Goal: Transaction & Acquisition: Purchase product/service

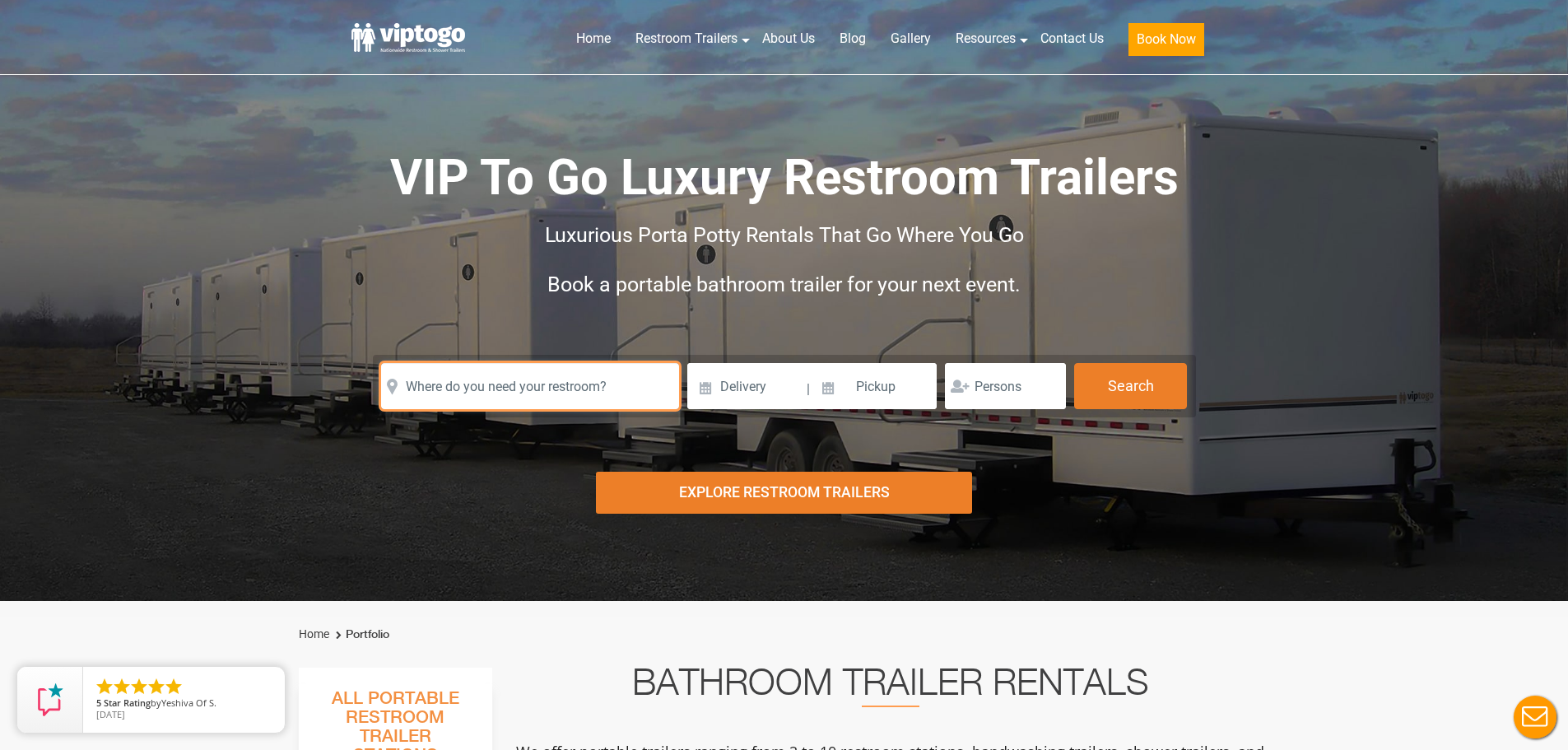
click at [499, 375] on input "text" at bounding box center [529, 385] width 298 height 46
click at [487, 384] on input "text" at bounding box center [529, 385] width 298 height 46
type input "88 [PERSON_NAME]"
click at [523, 382] on input "text" at bounding box center [529, 385] width 298 height 46
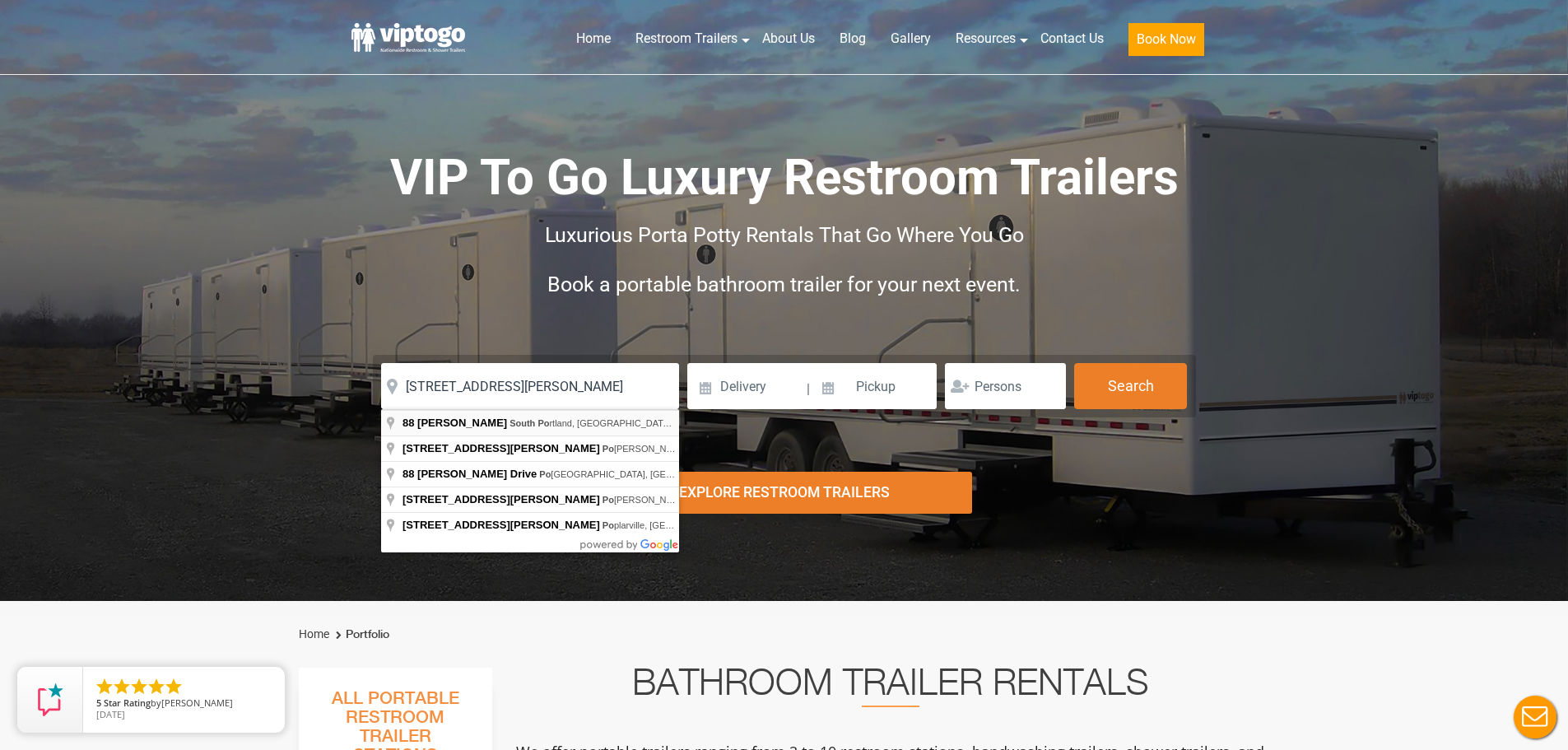
type input "[STREET_ADDRESS][PERSON_NAME]"
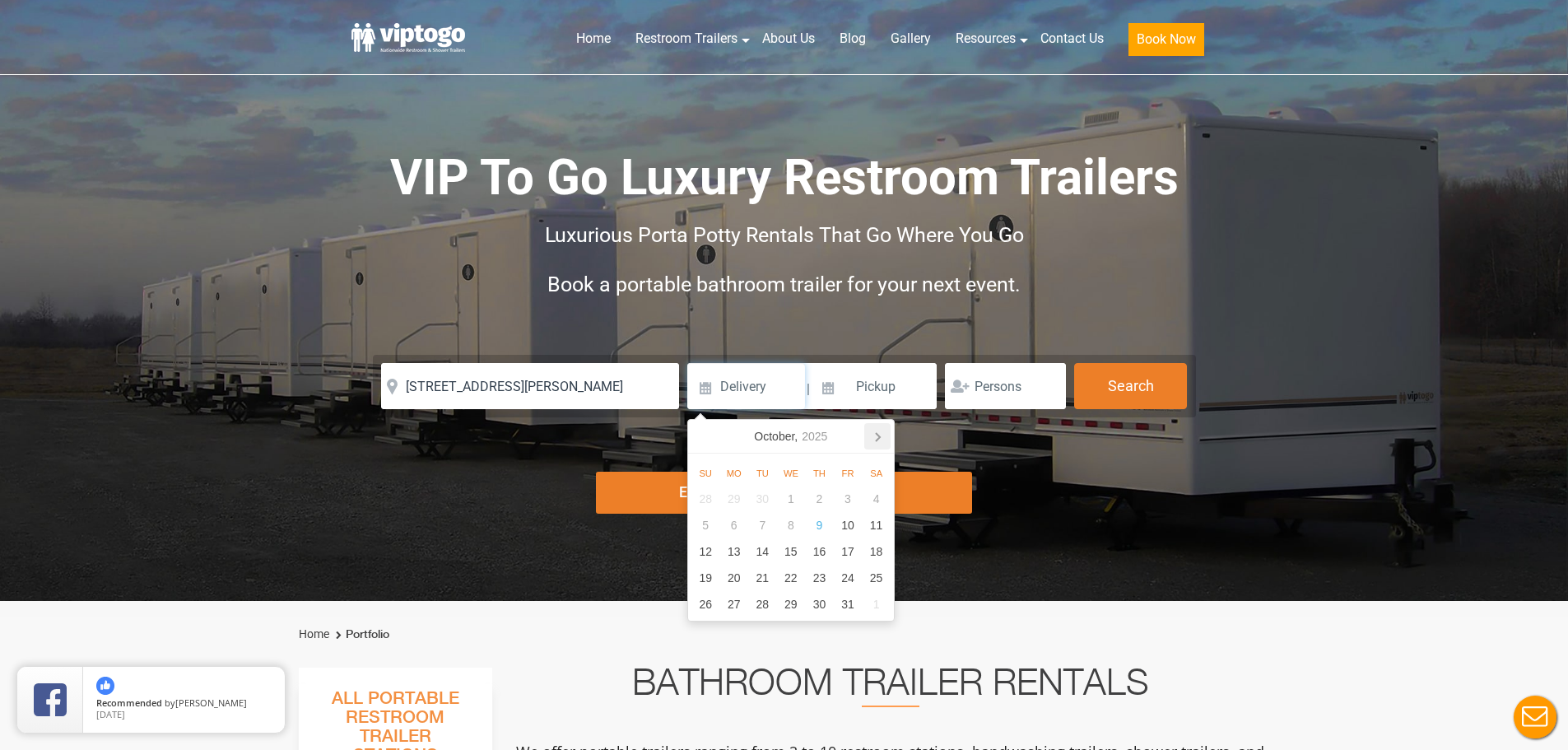
click at [873, 432] on icon at bounding box center [878, 436] width 26 height 26
click at [848, 504] on div "31" at bounding box center [848, 499] width 28 height 26
type input "[DATE]"
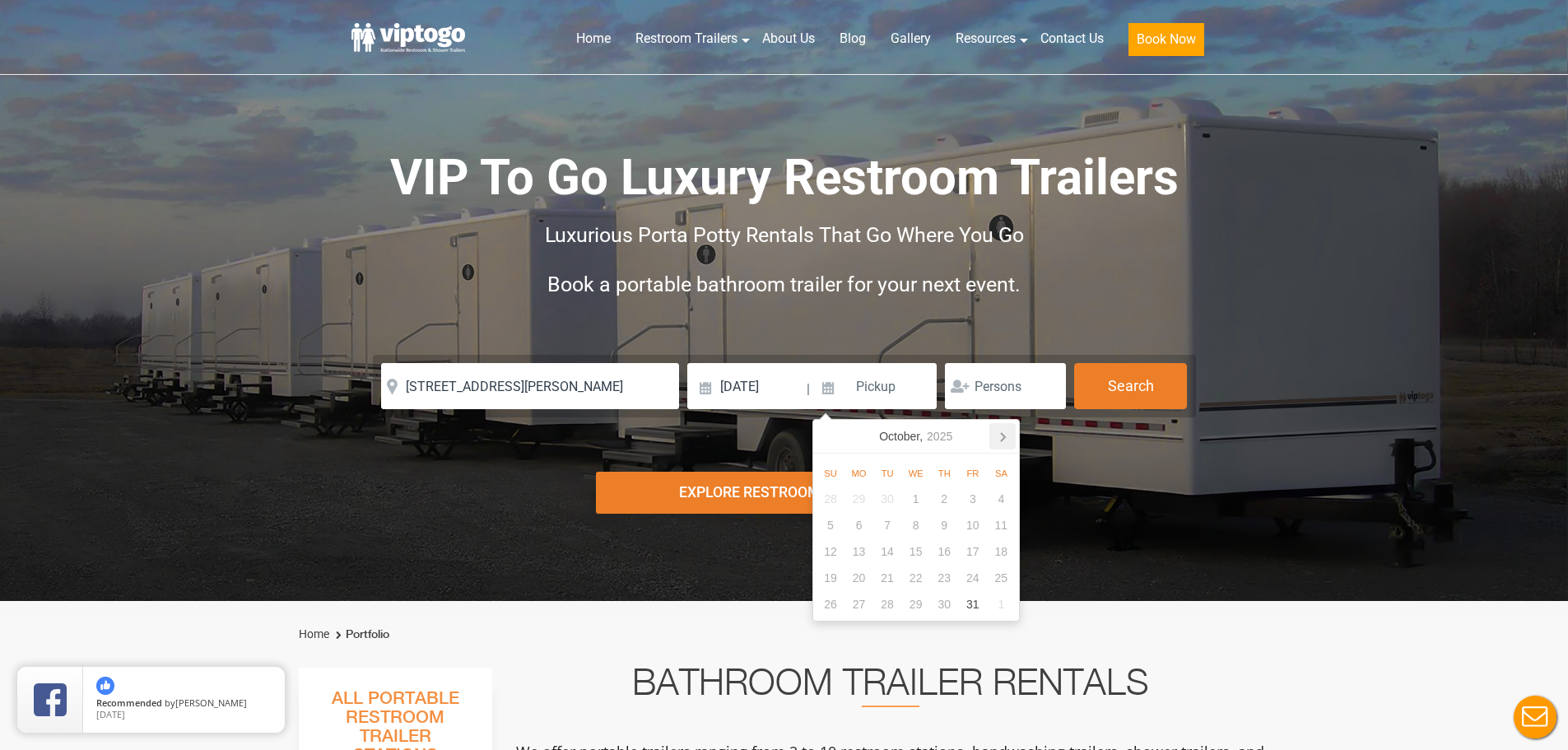
click at [1008, 442] on icon at bounding box center [1002, 436] width 26 height 26
click at [858, 534] on div "3" at bounding box center [859, 525] width 28 height 26
type input "[DATE]"
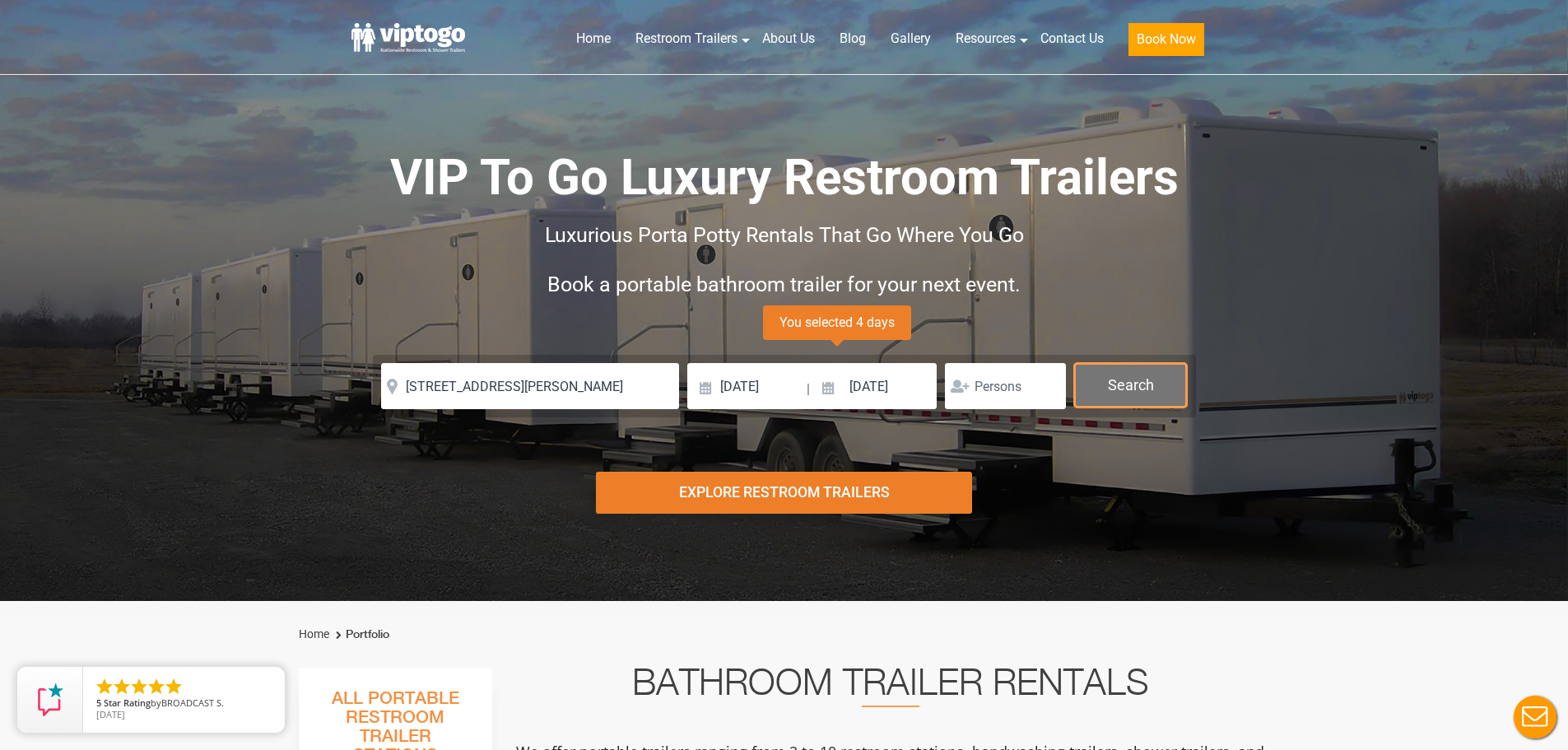
click at [1103, 392] on button "Search" at bounding box center [1130, 384] width 112 height 44
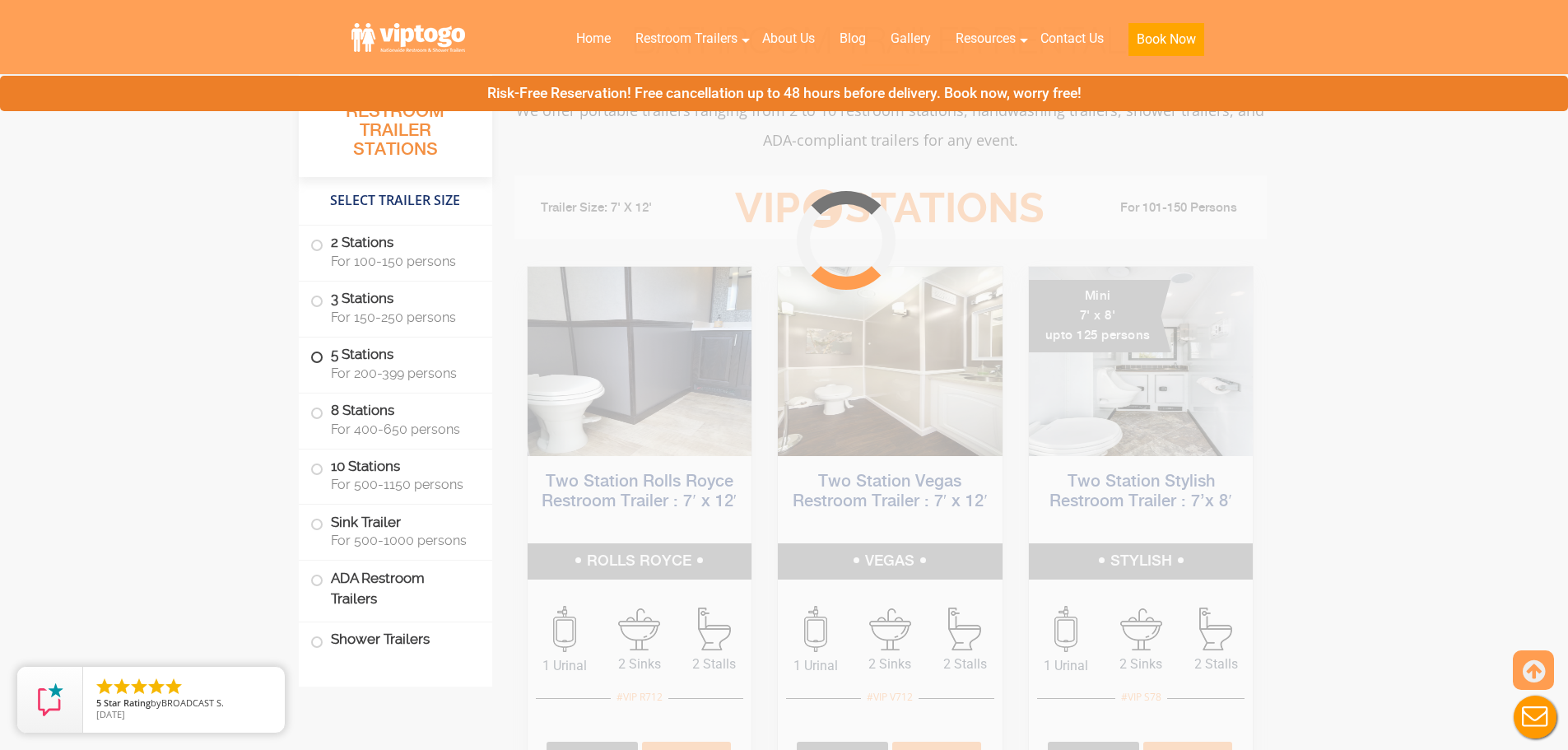
scroll to position [667, 0]
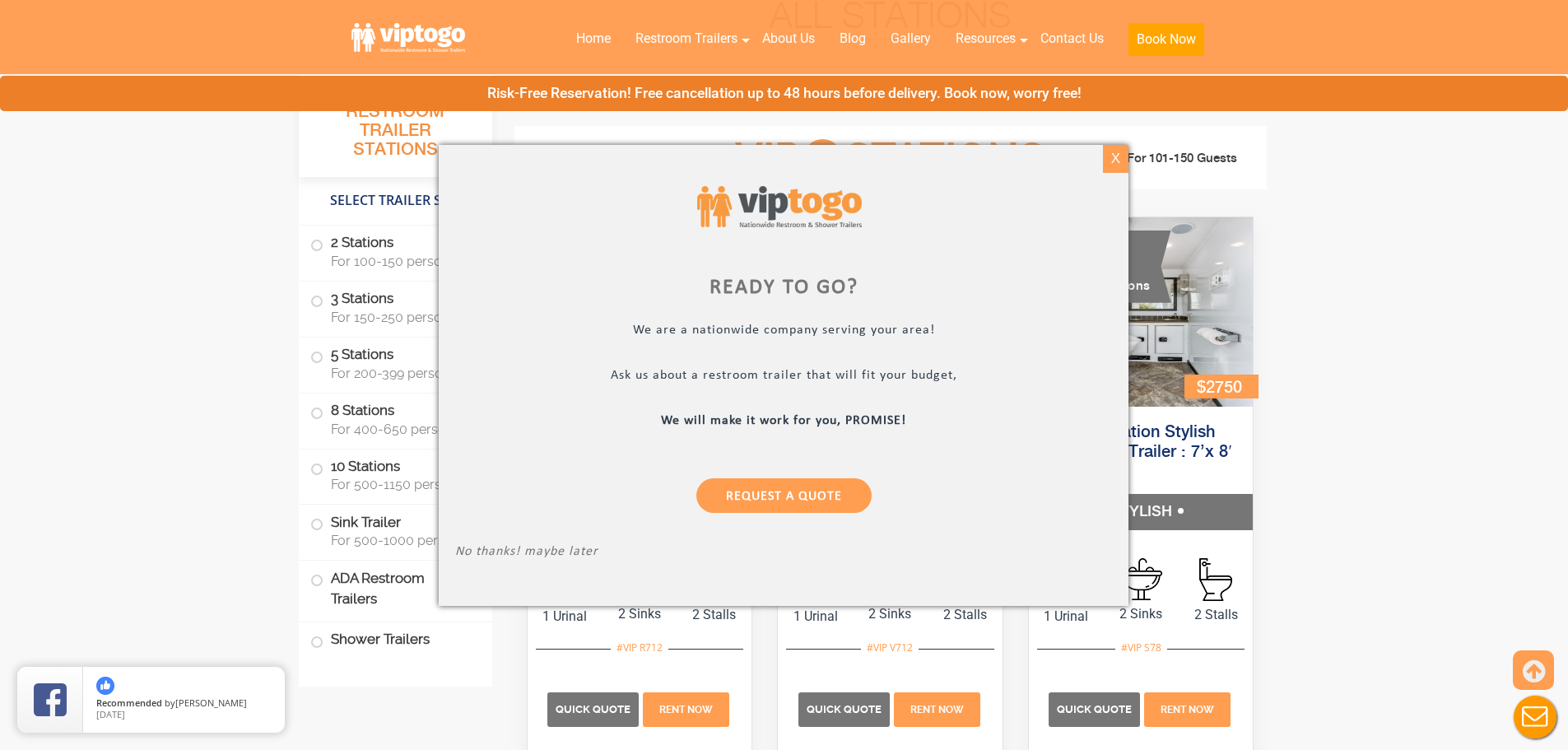
click at [1107, 155] on div "X" at bounding box center [1116, 159] width 26 height 28
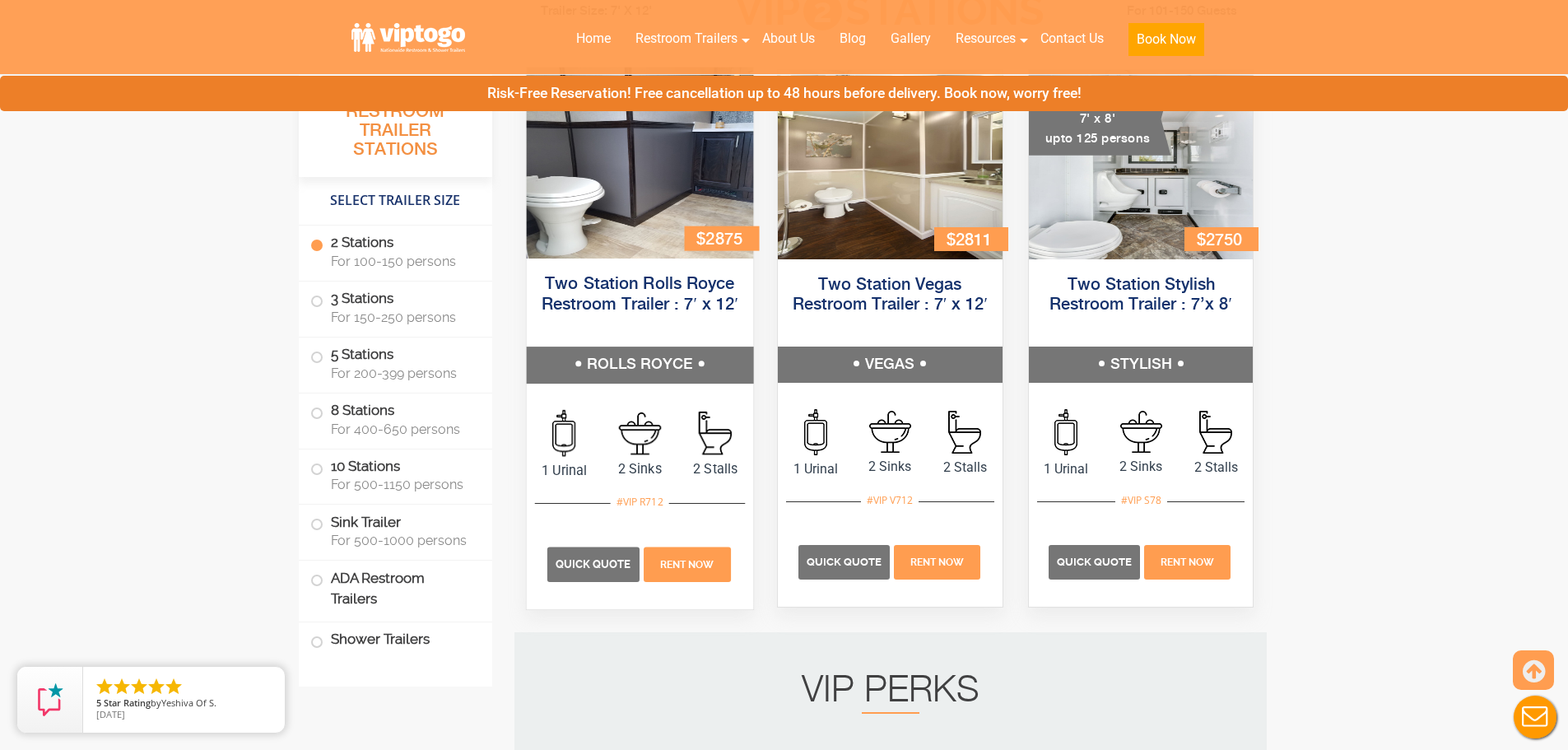
scroll to position [831, 0]
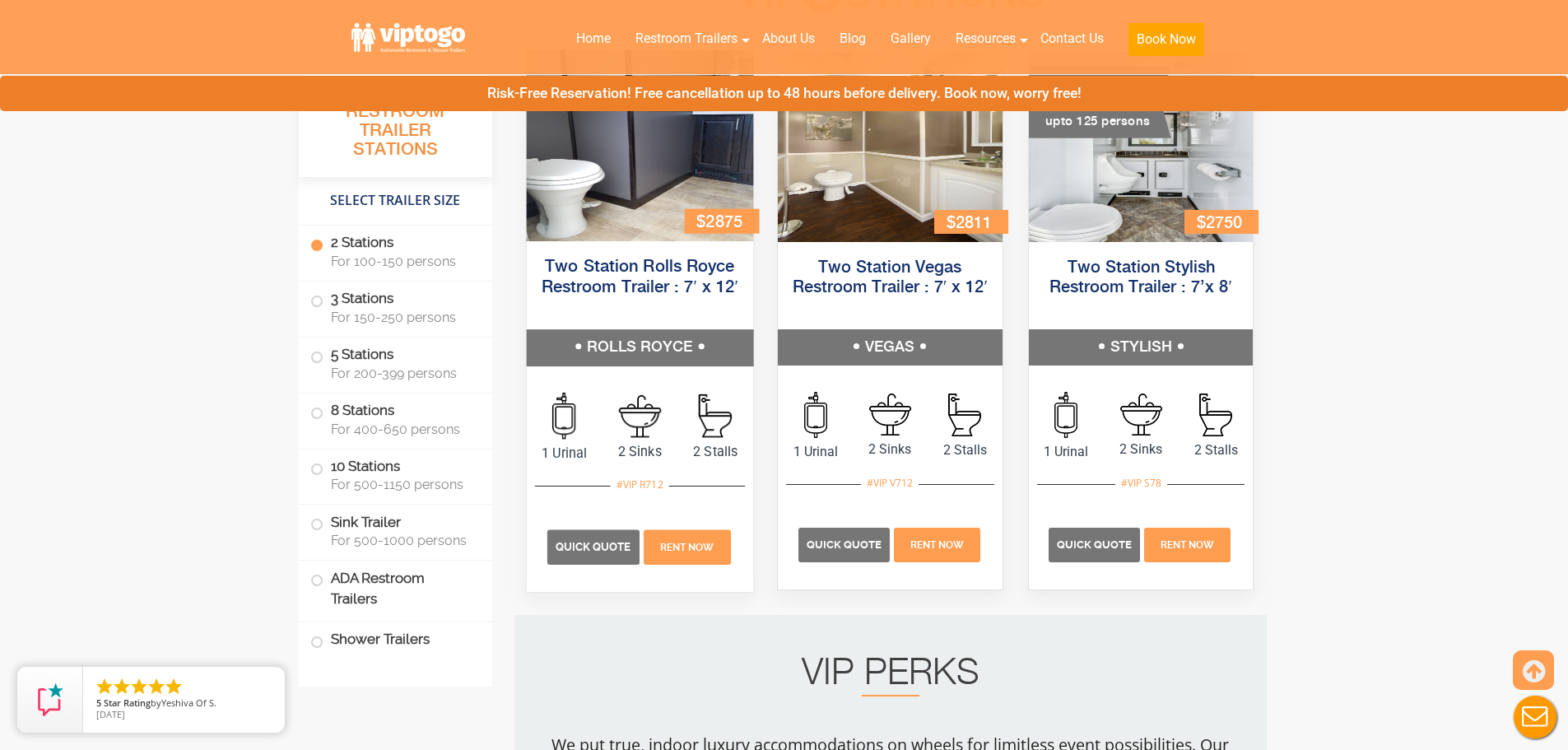
click at [594, 564] on div "Quick Quote Rent Now" at bounding box center [639, 538] width 210 height 106
click at [593, 558] on p "Quick Quote" at bounding box center [593, 546] width 93 height 35
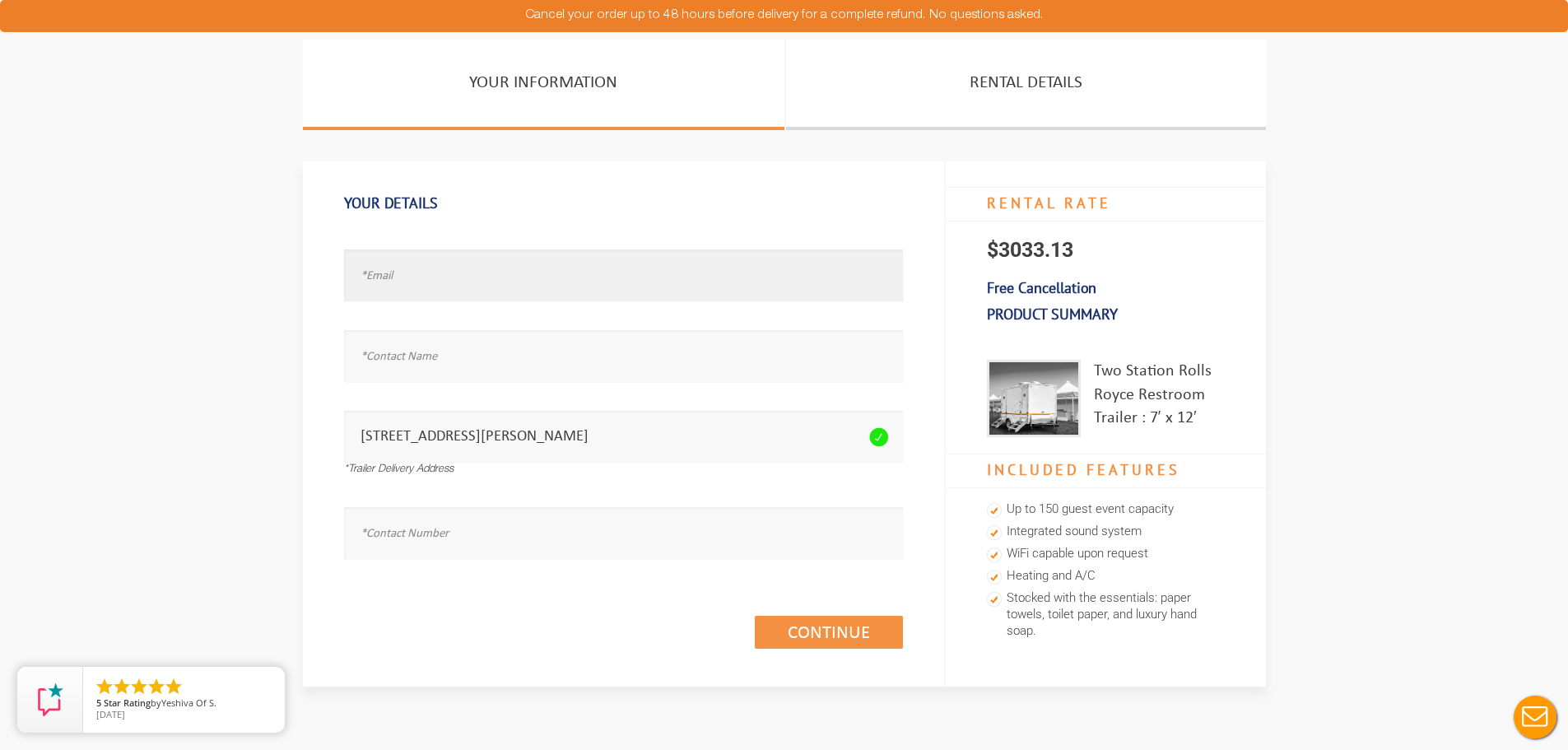
click at [484, 274] on input "text" at bounding box center [623, 275] width 559 height 52
type input "michelleo@johntogo.com"
click at [535, 351] on input "text" at bounding box center [623, 355] width 559 height 52
type input "m"
click at [488, 539] on input "text" at bounding box center [623, 533] width 559 height 52
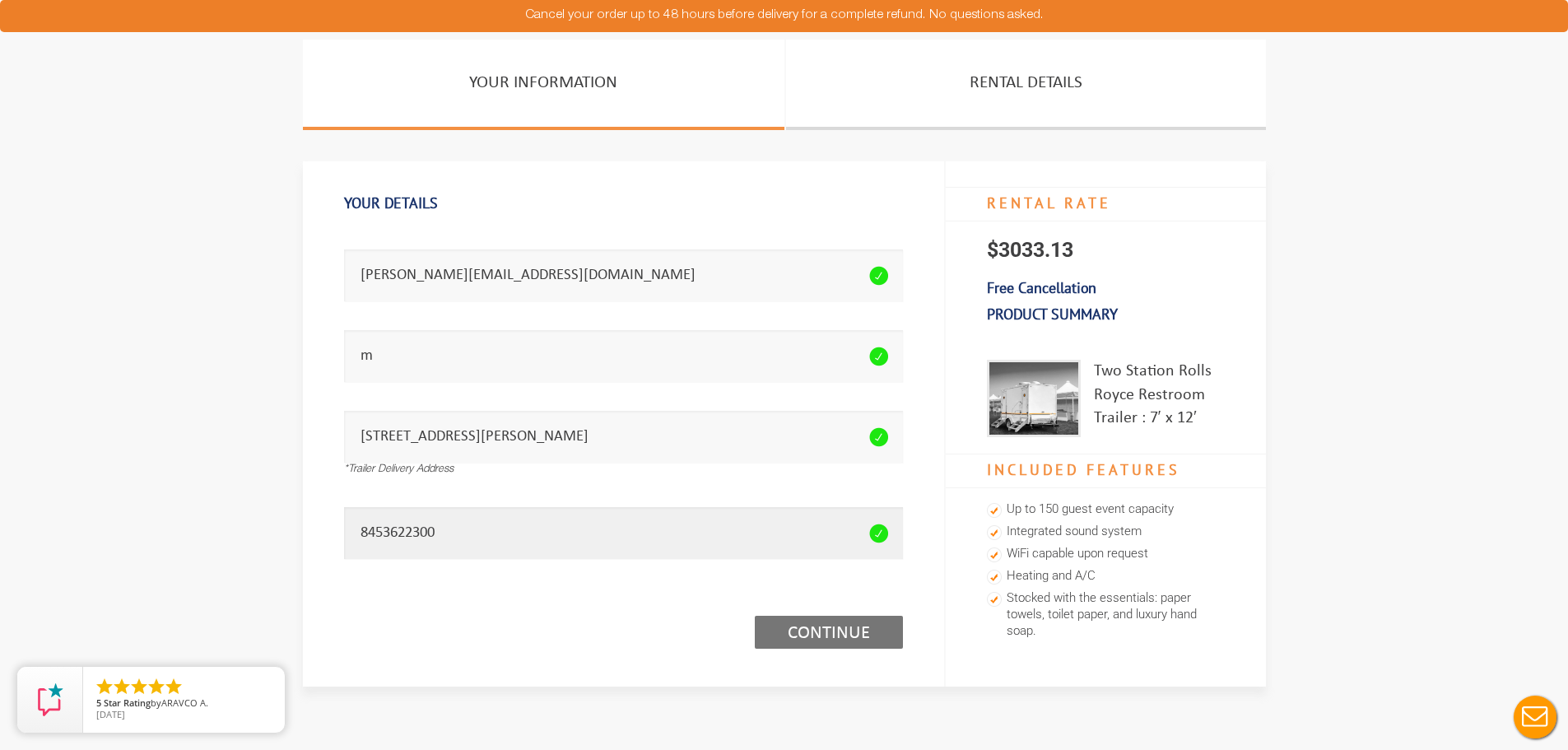
type input "8453622300"
click at [886, 635] on link "Continue (1/3)" at bounding box center [828, 632] width 148 height 33
